Goal: Transaction & Acquisition: Purchase product/service

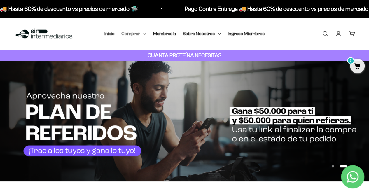
click at [143, 36] on summary "Comprar" at bounding box center [134, 34] width 25 height 8
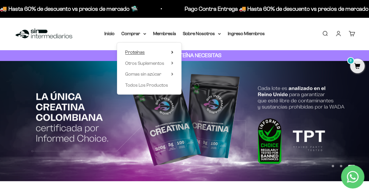
click at [153, 51] on summary "Proteínas" at bounding box center [149, 52] width 48 height 8
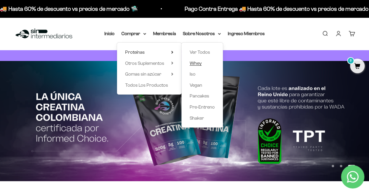
click at [203, 65] on link "Whey" at bounding box center [202, 64] width 25 height 8
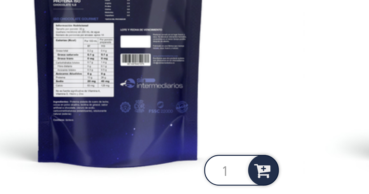
scroll to position [377, 0]
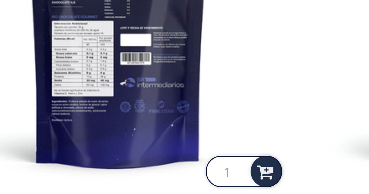
click at [69, 92] on img at bounding box center [68, 65] width 109 height 109
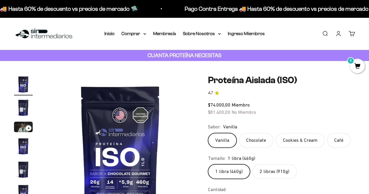
click at [22, 111] on img "Ir al artículo 2" at bounding box center [23, 107] width 19 height 19
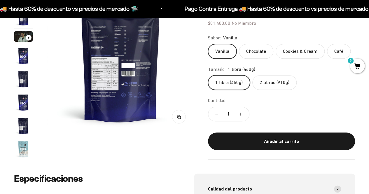
scroll to position [90, 0]
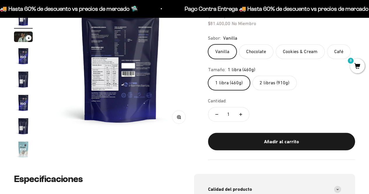
click at [116, 87] on img at bounding box center [120, 58] width 147 height 147
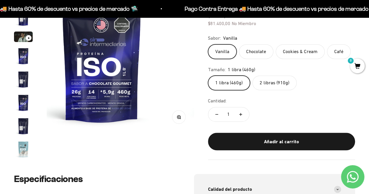
scroll to position [0, 0]
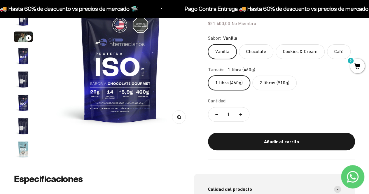
click at [181, 80] on img at bounding box center [120, 58] width 147 height 147
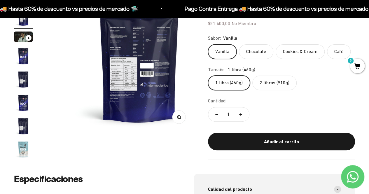
scroll to position [0, 151]
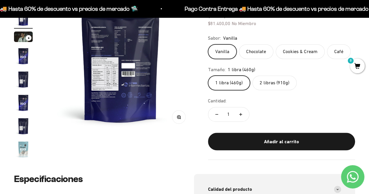
click at [177, 120] on button "Zoom" at bounding box center [178, 116] width 13 height 13
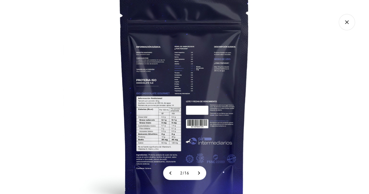
scroll to position [0, 0]
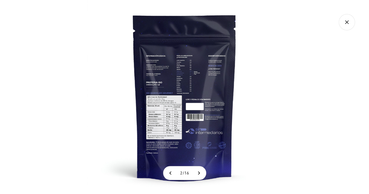
click at [277, 71] on img at bounding box center [185, 97] width 194 height 194
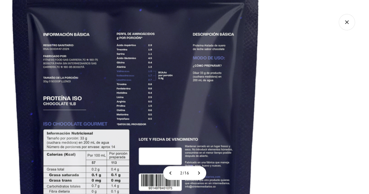
click at [277, 71] on img at bounding box center [135, 133] width 467 height 467
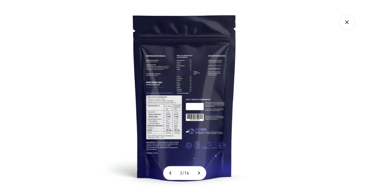
click at [349, 23] on icon "Cerrar galería" at bounding box center [347, 22] width 16 height 16
